Goal: Navigation & Orientation: Find specific page/section

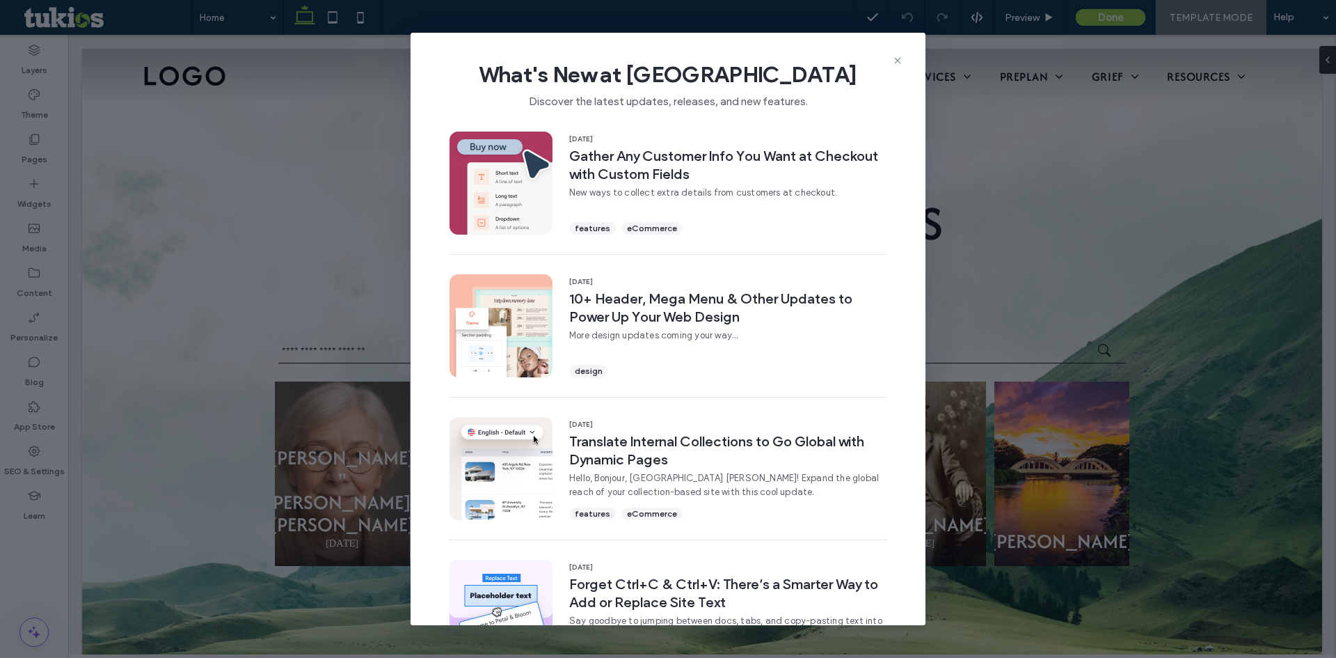
click at [897, 68] on span "What's New at Duda" at bounding box center [668, 75] width 470 height 28
click at [905, 70] on div "What's New at Duda Discover the latest updates, releases, and new features." at bounding box center [668, 79] width 515 height 93
click at [898, 65] on icon at bounding box center [897, 60] width 11 height 11
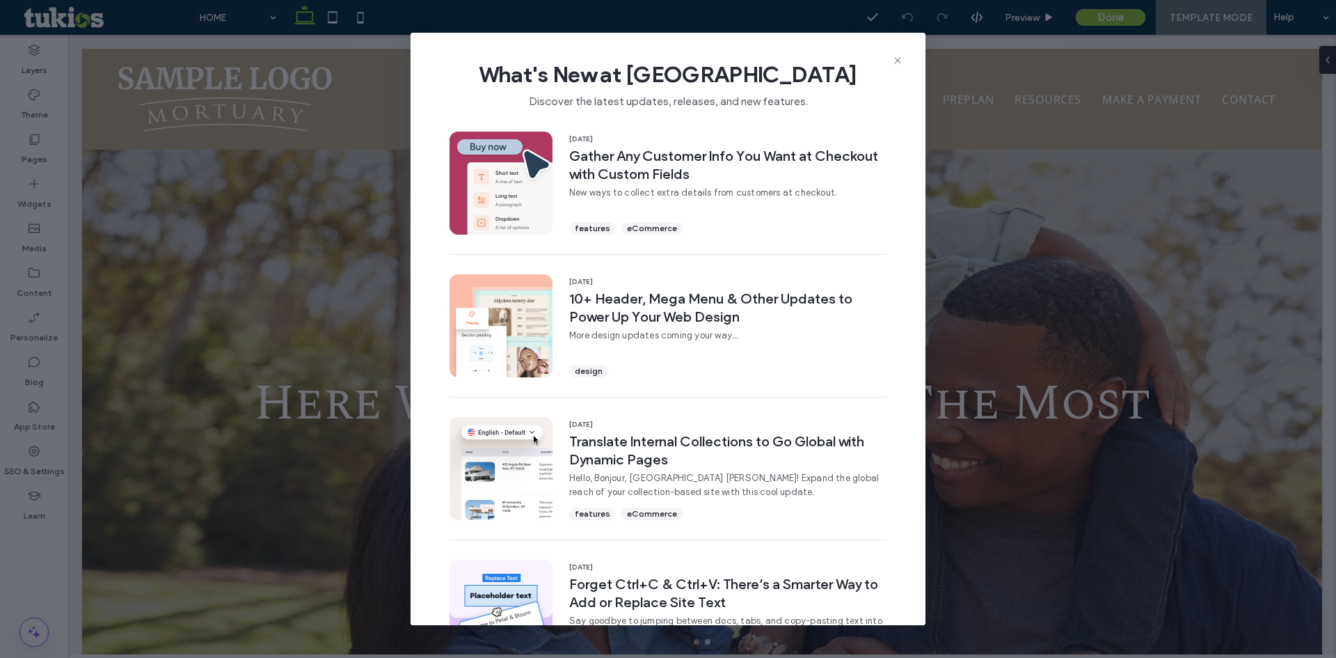
click at [896, 52] on div "What's New at Duda Discover the latest updates, releases, and new features." at bounding box center [668, 79] width 515 height 93
click at [896, 58] on icon at bounding box center [897, 60] width 11 height 11
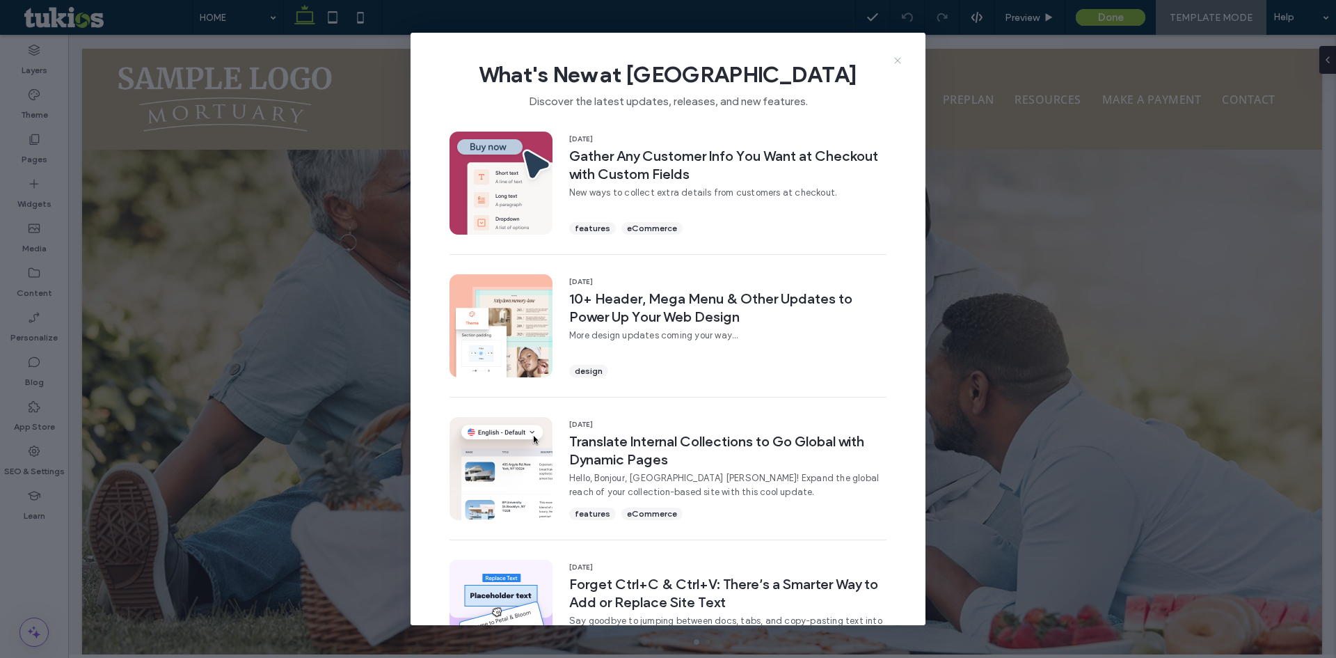
drag, startPoint x: 894, startPoint y: 64, endPoint x: 837, endPoint y: 4, distance: 82.7
click at [894, 64] on icon at bounding box center [897, 60] width 11 height 11
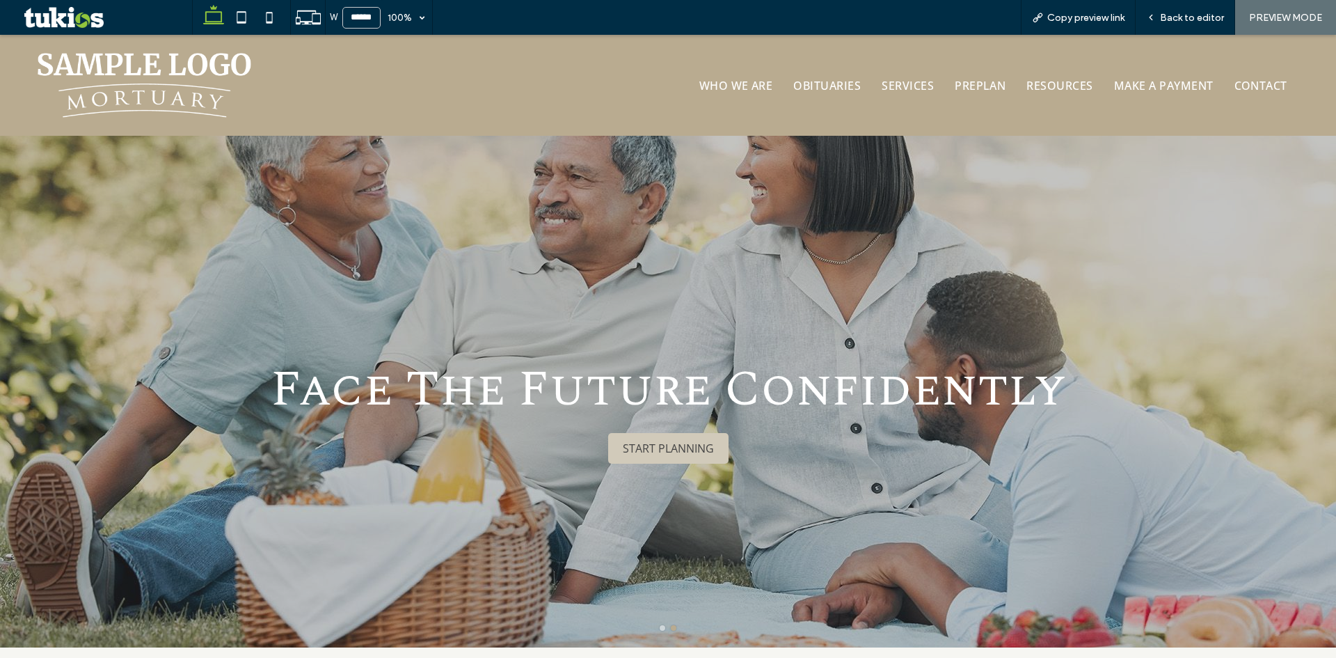
drag, startPoint x: 22, startPoint y: 455, endPoint x: 110, endPoint y: 455, distance: 88.4
click at [110, 455] on div "Face The Future Confidently START PLANNING" at bounding box center [668, 395] width 1336 height 456
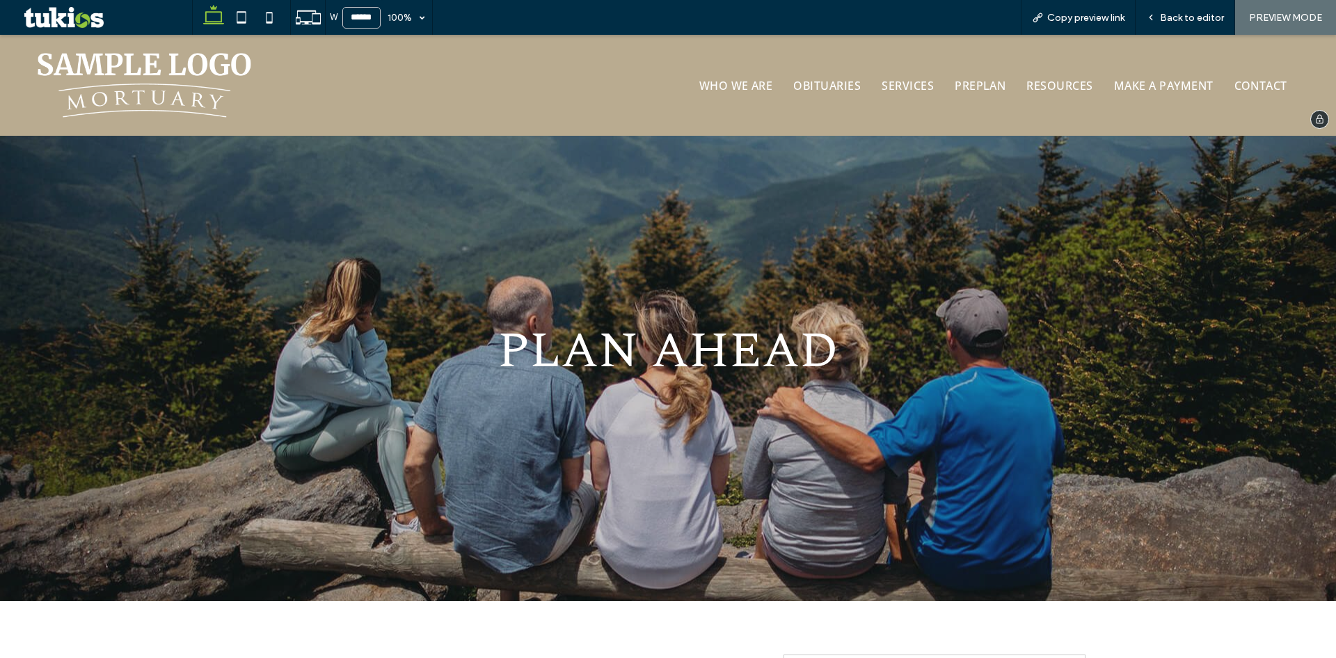
click at [153, 61] on img at bounding box center [145, 85] width 214 height 65
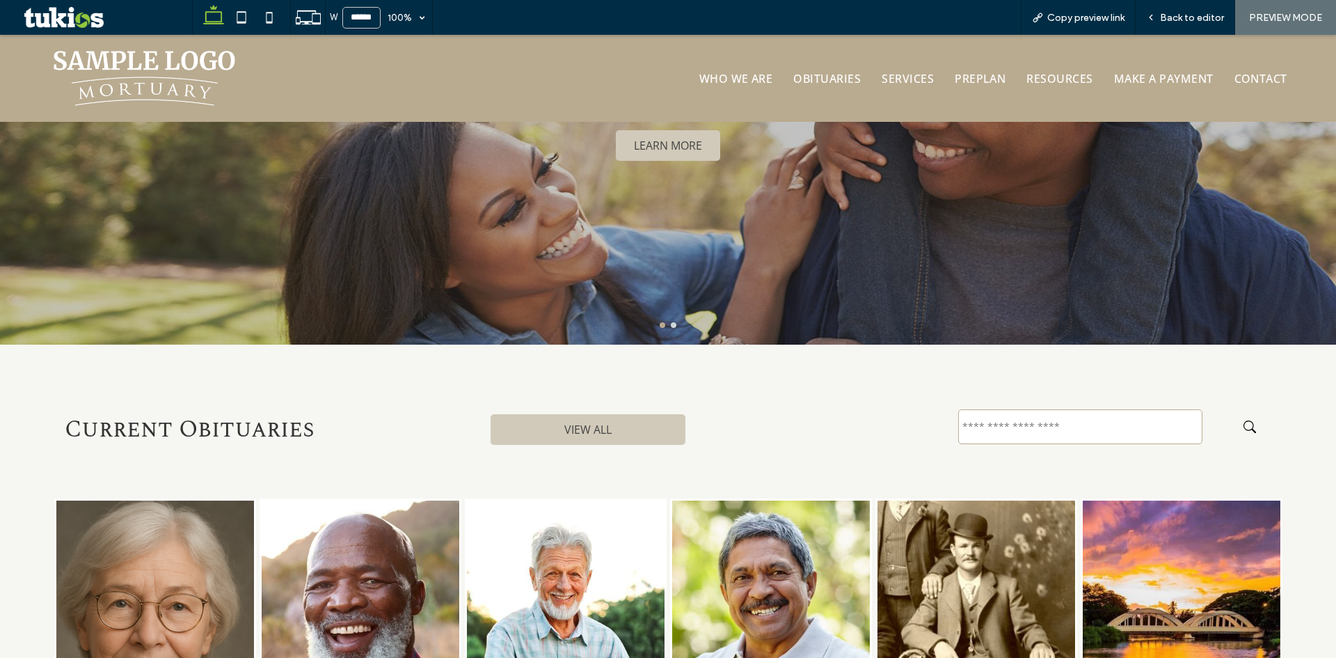
scroll to position [557, 0]
